Goal: Task Accomplishment & Management: Use online tool/utility

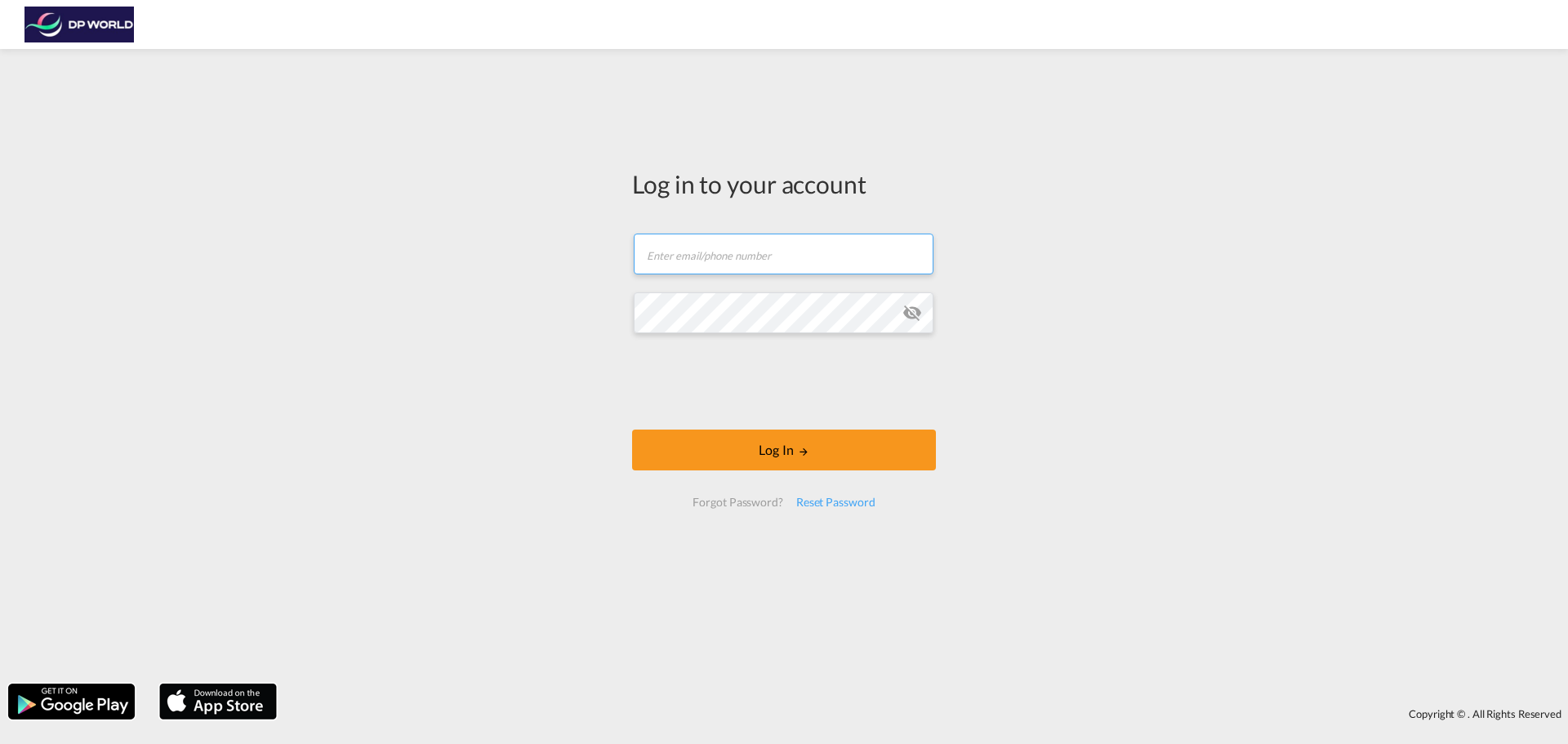
click at [686, 259] on input "text" at bounding box center [784, 254] width 300 height 41
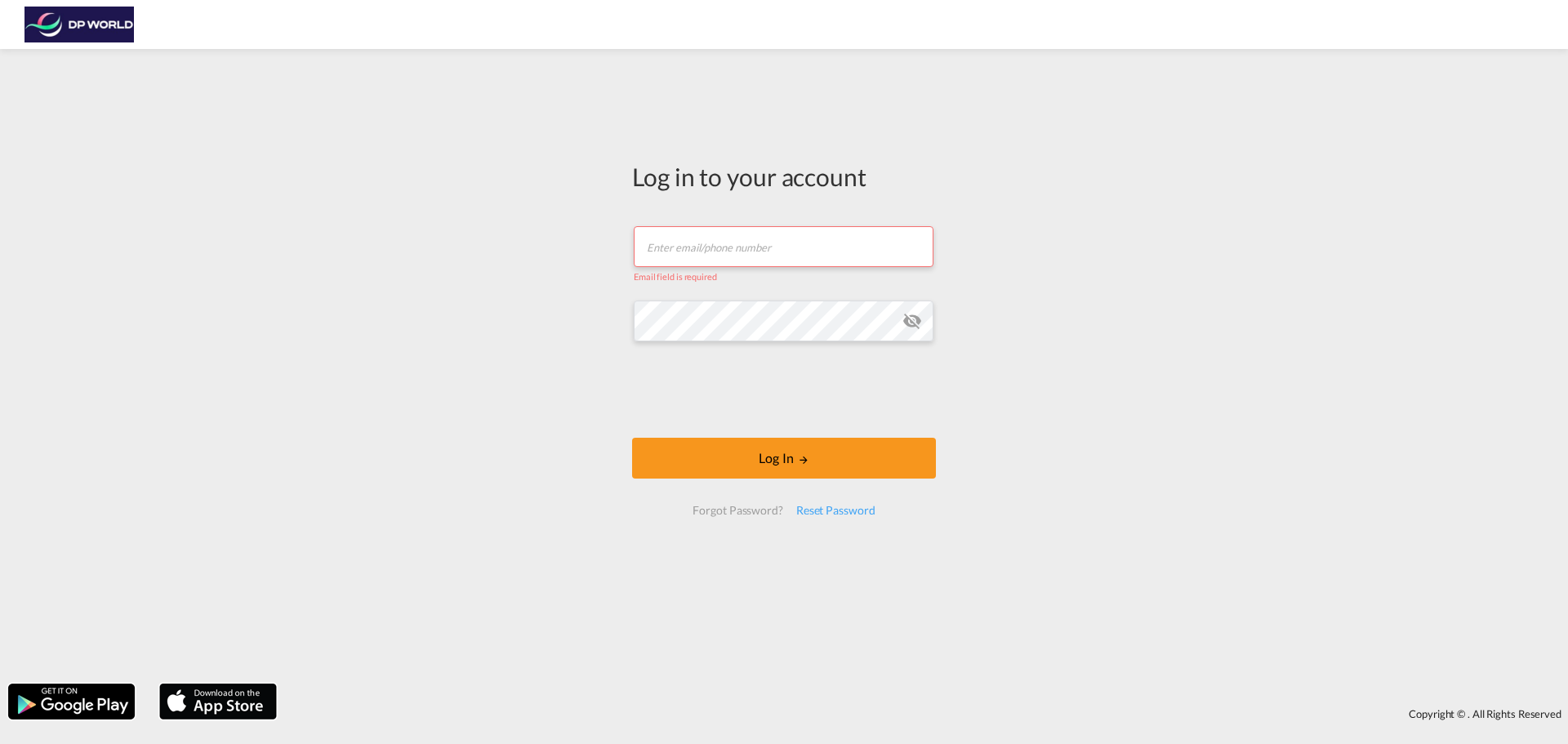
click at [632, 438] on button "Log In" at bounding box center [784, 458] width 304 height 41
type input "[PERSON_NAME][EMAIL_ADDRESS][PERSON_NAME][DOMAIN_NAME]"
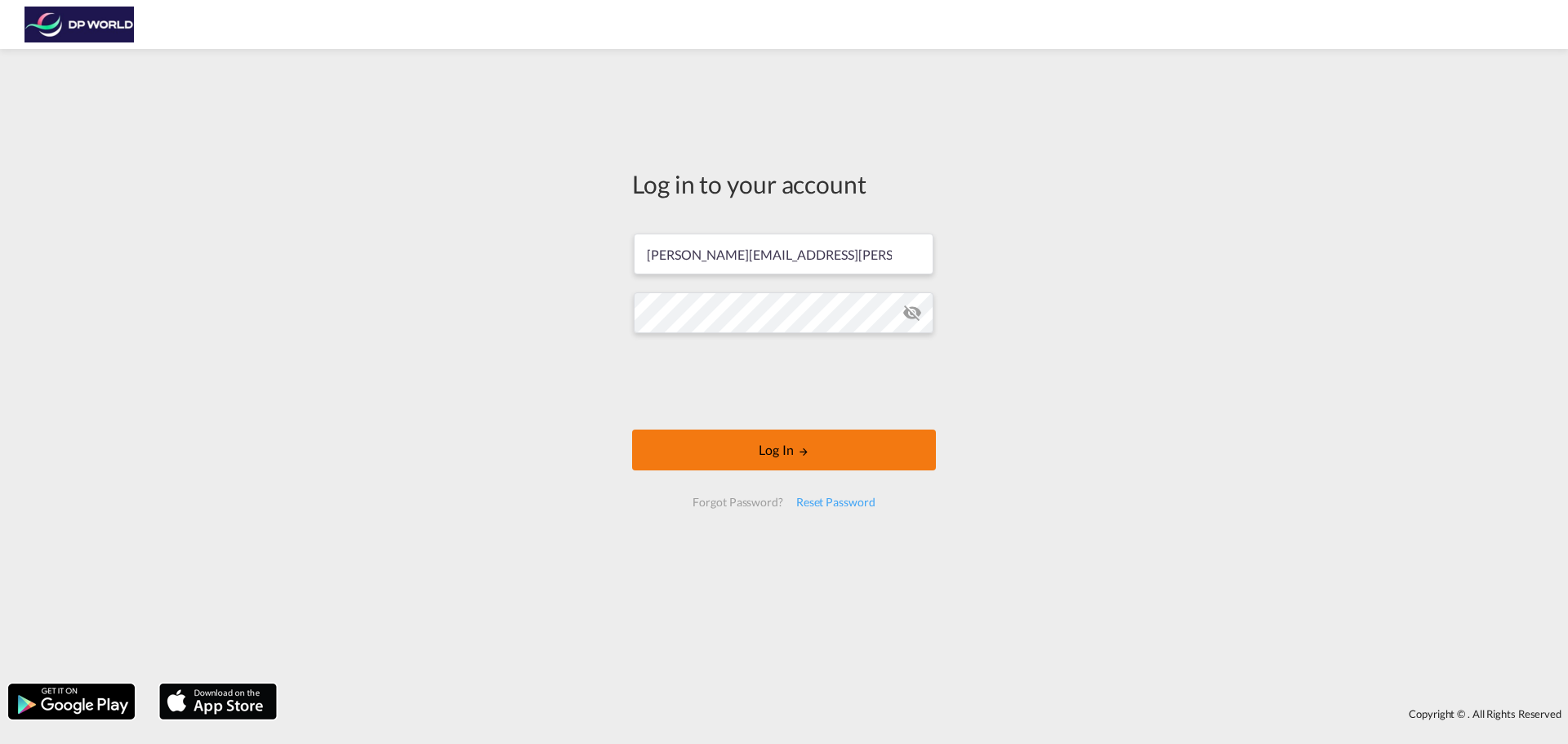
click at [770, 453] on button "Log In" at bounding box center [784, 450] width 304 height 41
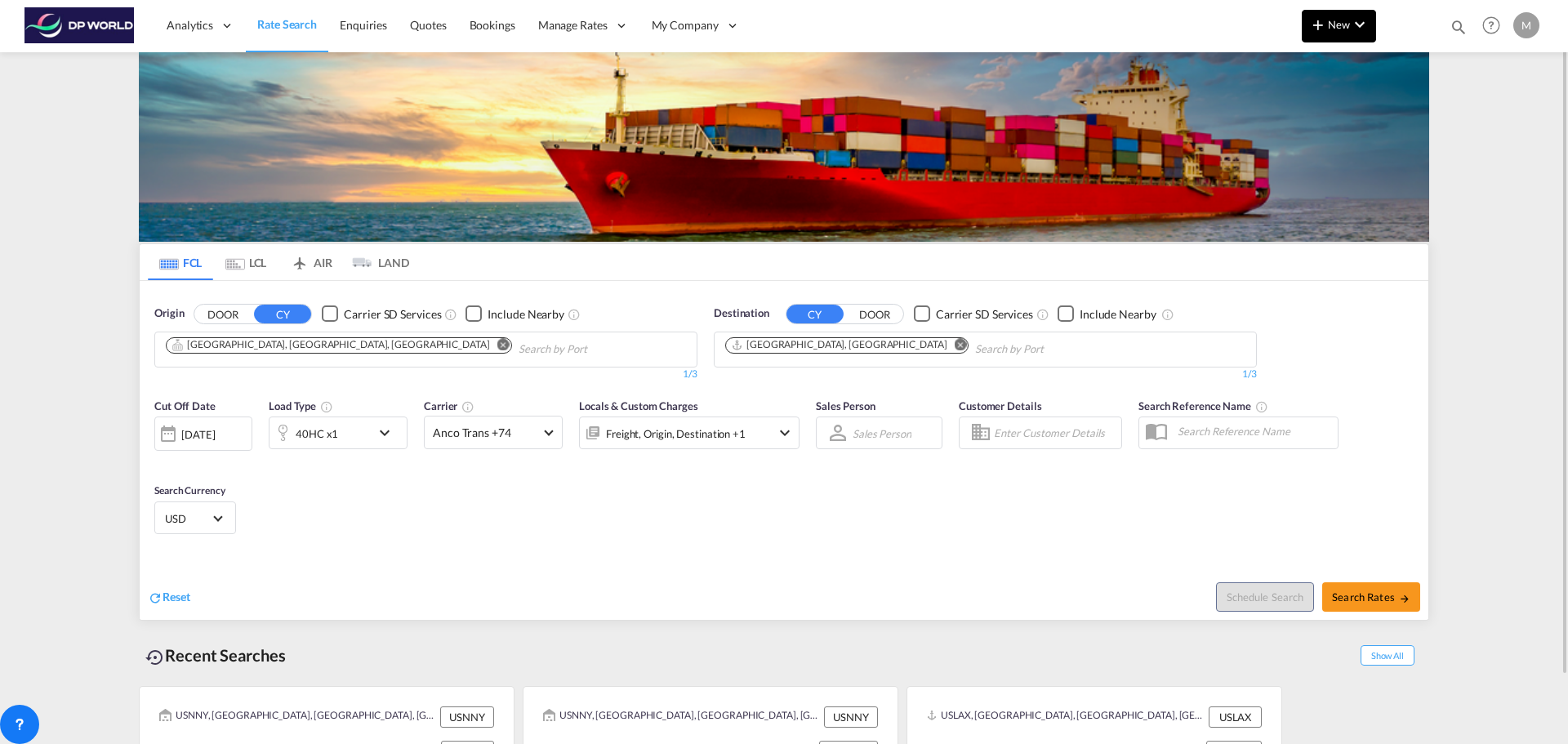
click at [1309, 29] on md-icon "icon-plus 400-fg" at bounding box center [1319, 24] width 20 height 20
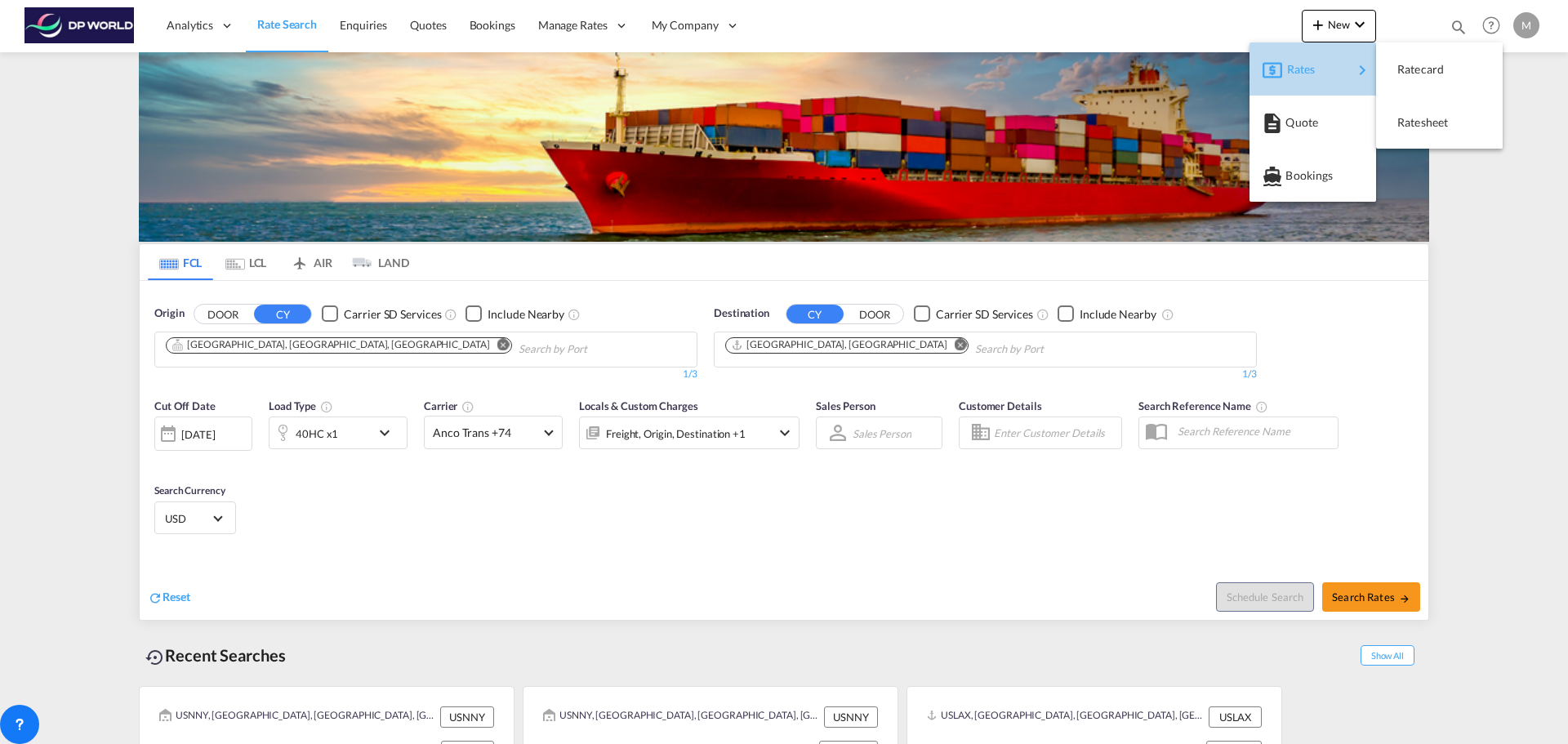
click at [1308, 79] on div "Rates" at bounding box center [1320, 69] width 65 height 41
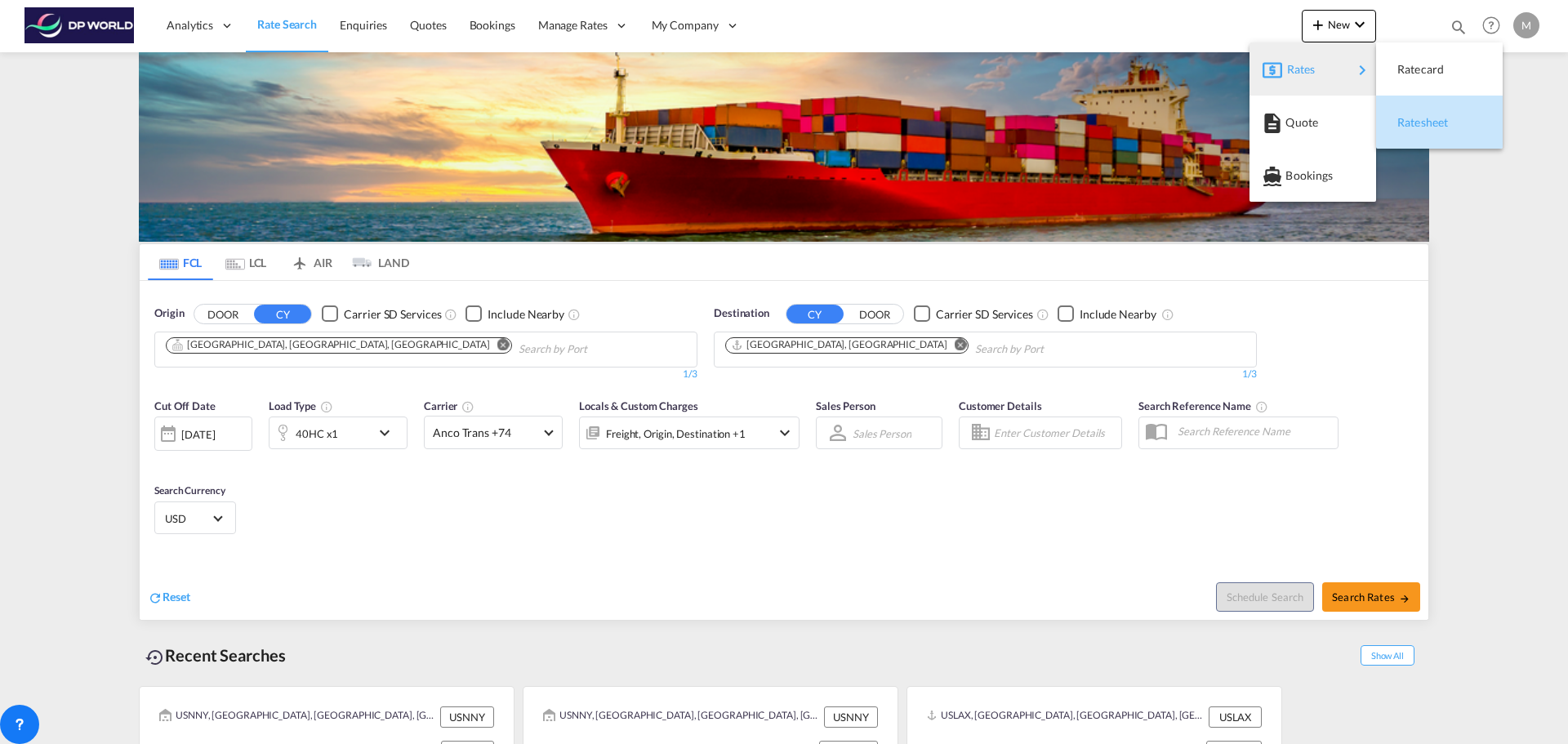
click at [1416, 127] on span "Ratesheet" at bounding box center [1407, 122] width 18 height 33
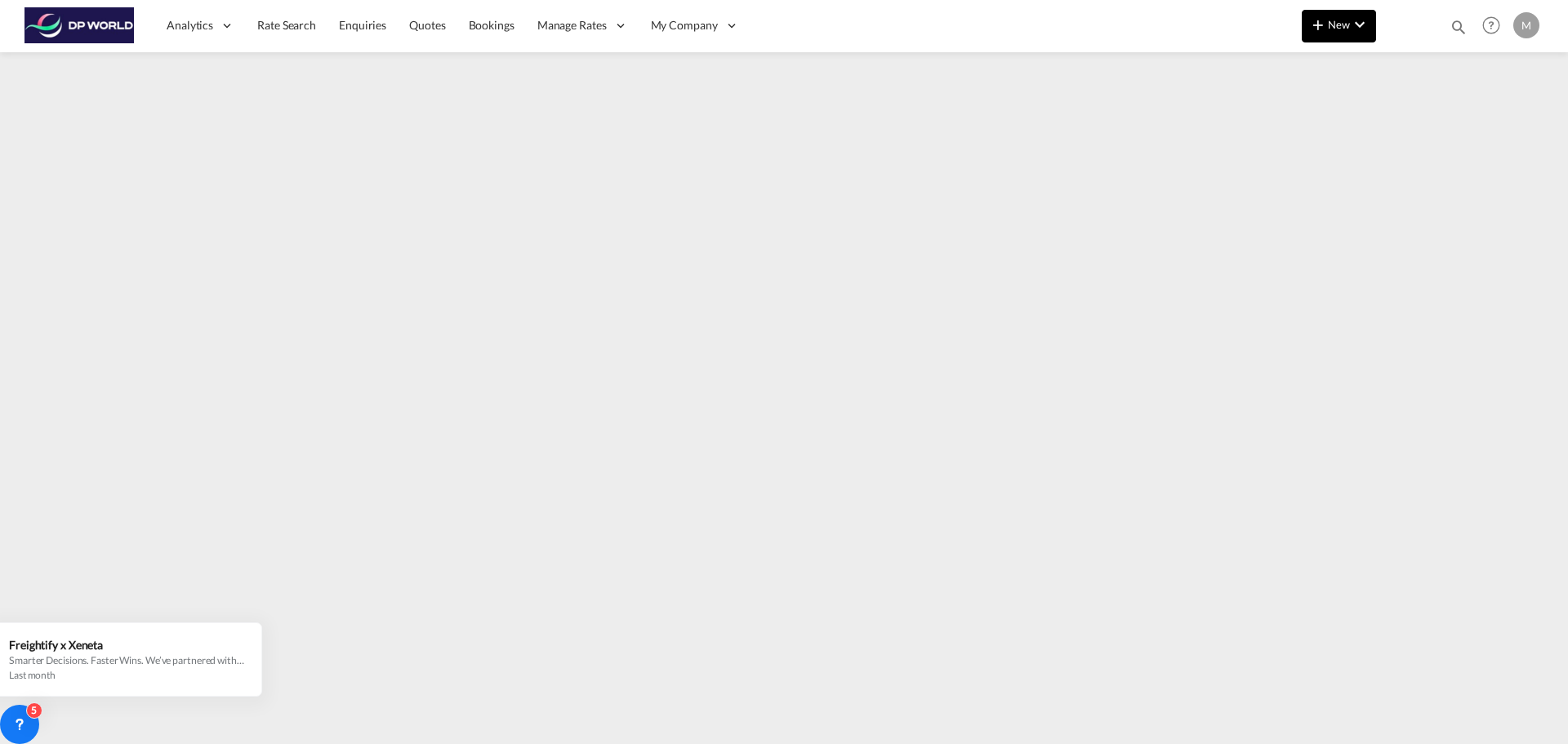
click at [1329, 31] on button "New" at bounding box center [1339, 26] width 74 height 33
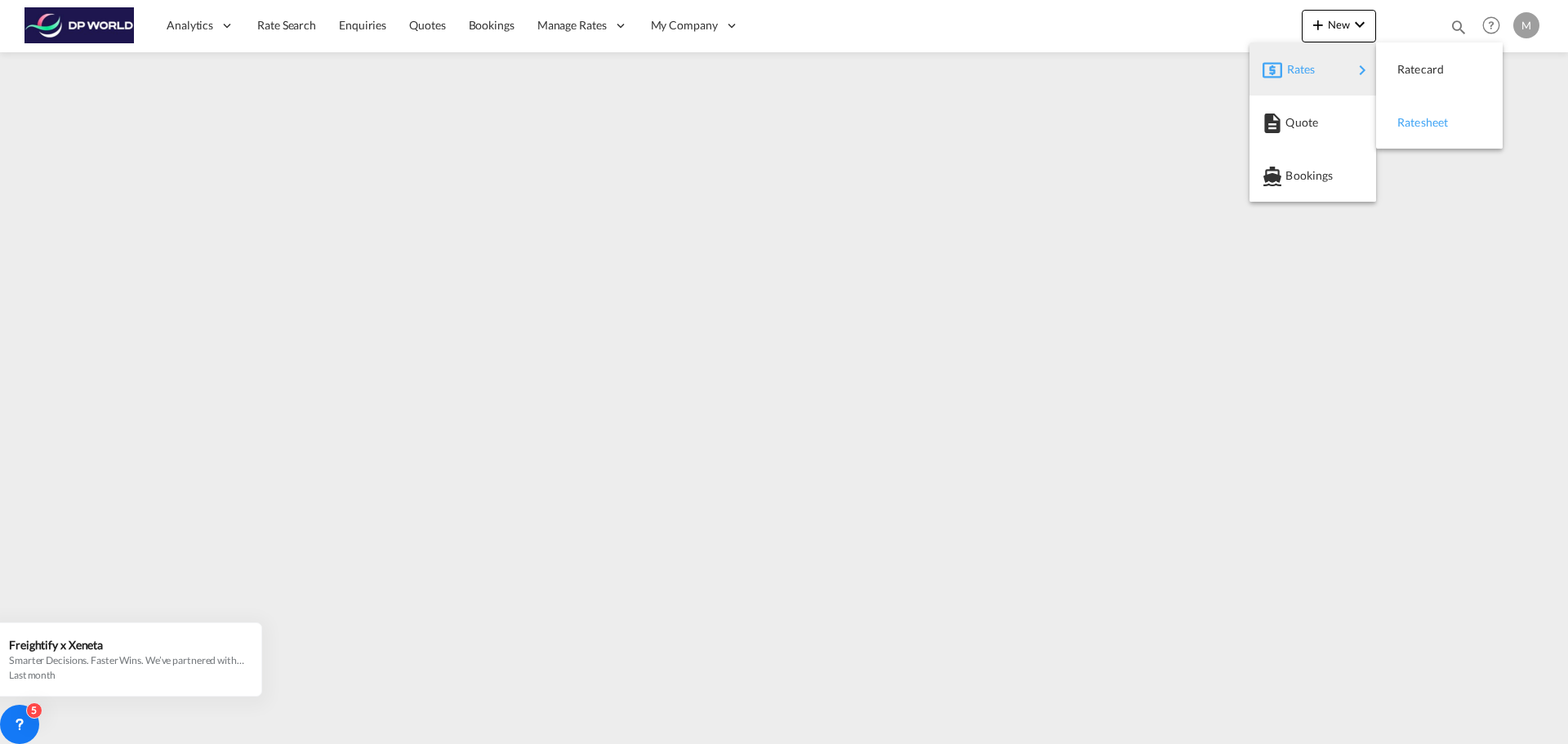
click at [1416, 122] on span "Ratesheet" at bounding box center [1407, 122] width 18 height 33
